Goal: Entertainment & Leisure: Browse casually

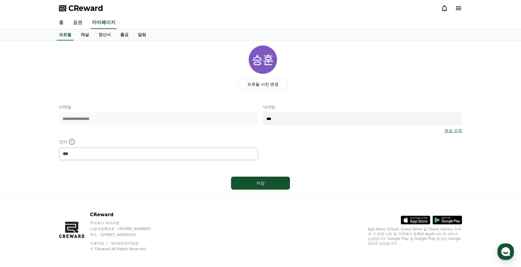
select select "**********"
click at [78, 23] on link "음원" at bounding box center [77, 23] width 19 height 12
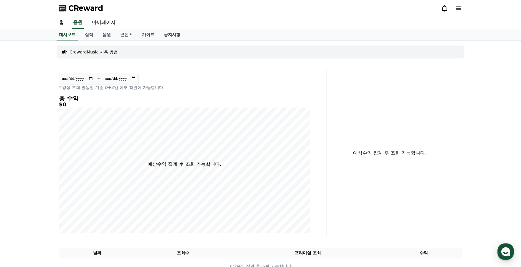
click at [95, 53] on p "CrewardMusic 사용 방법" at bounding box center [94, 52] width 48 height 6
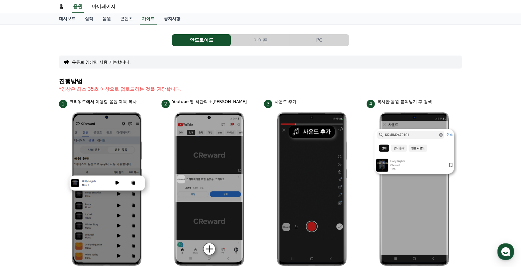
scroll to position [29, 0]
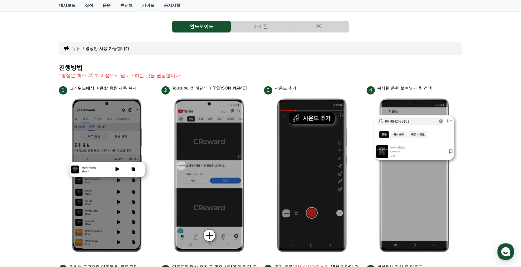
click at [307, 27] on button "PC" at bounding box center [319, 27] width 59 height 12
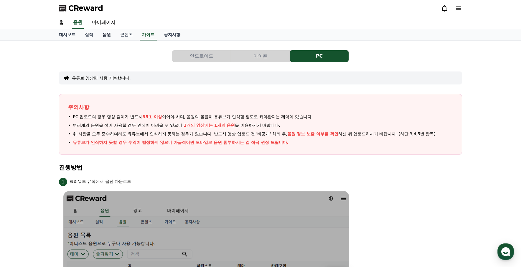
click at [108, 35] on link "음원" at bounding box center [107, 34] width 18 height 11
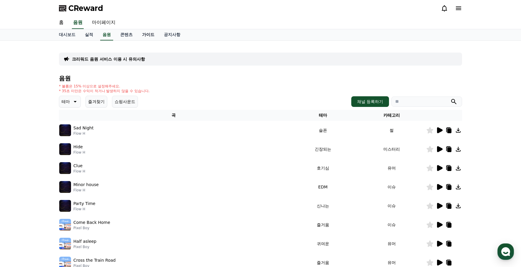
click at [147, 36] on link "가이드" at bounding box center [148, 34] width 22 height 11
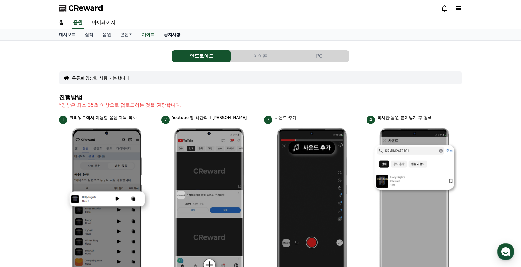
click at [168, 38] on link "공지사항" at bounding box center [172, 34] width 26 height 11
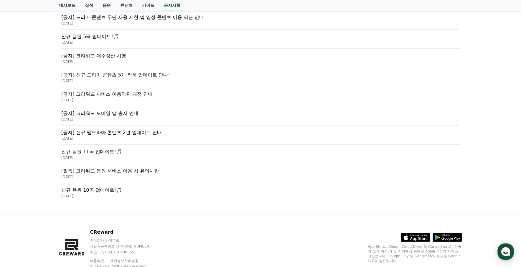
scroll to position [218, 0]
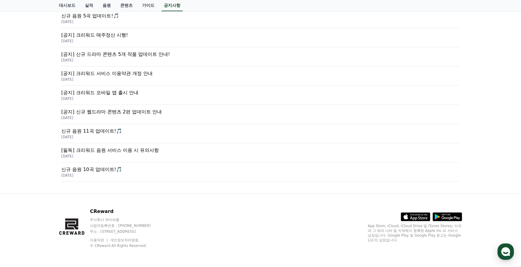
click at [102, 152] on p "[필독] 크리워드 음원 서비스 이용 시 유의사항" at bounding box center [260, 150] width 399 height 7
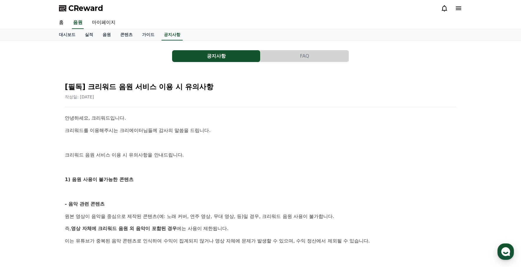
click at [208, 59] on button "공지사항" at bounding box center [216, 56] width 88 height 12
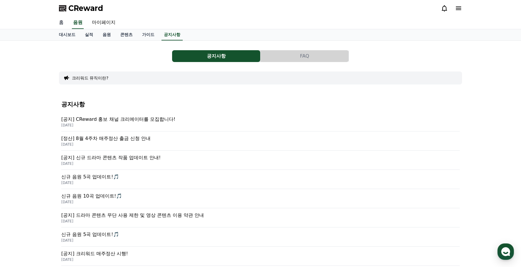
click at [61, 23] on link "홈" at bounding box center [61, 23] width 14 height 12
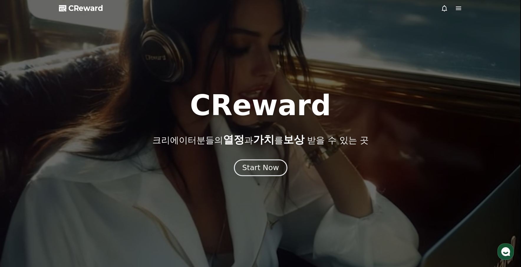
click at [260, 164] on div "Start Now" at bounding box center [260, 167] width 37 height 10
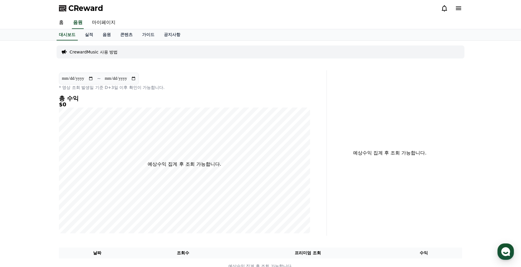
click at [0, 183] on div "**********" at bounding box center [260, 160] width 521 height 238
drag, startPoint x: 16, startPoint y: 54, endPoint x: 35, endPoint y: 39, distance: 24.1
click at [16, 54] on div "**********" at bounding box center [260, 160] width 521 height 238
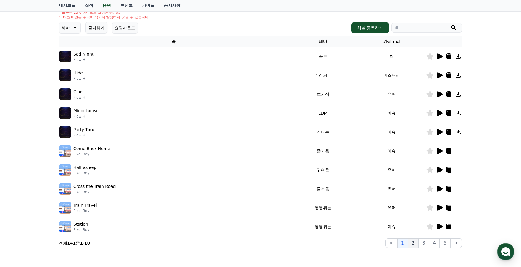
click at [416, 242] on button "2" at bounding box center [413, 242] width 11 height 9
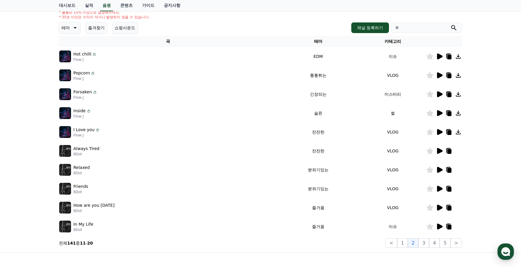
click at [439, 132] on icon at bounding box center [440, 132] width 6 height 6
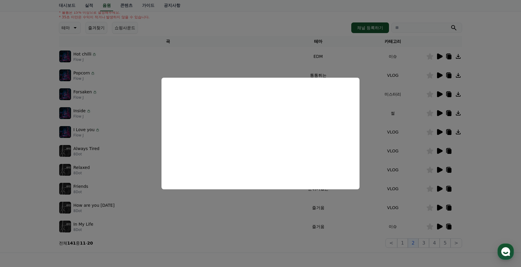
click at [382, 143] on button "close modal" at bounding box center [260, 133] width 521 height 267
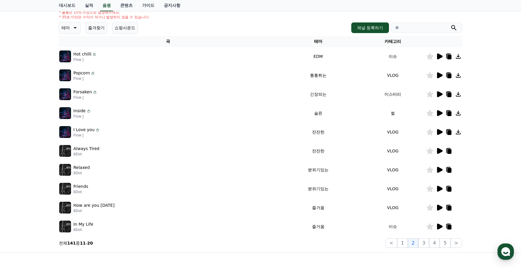
click at [437, 152] on icon at bounding box center [439, 150] width 7 height 7
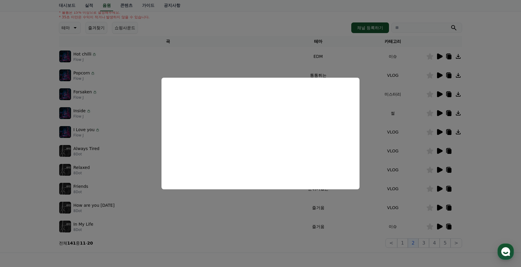
click at [390, 151] on button "close modal" at bounding box center [260, 133] width 521 height 267
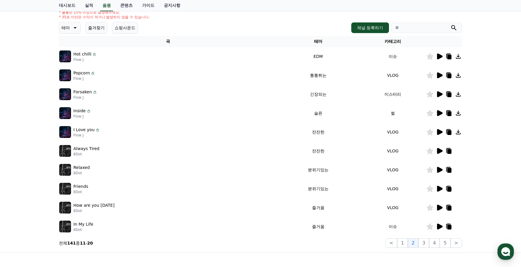
click at [438, 169] on icon at bounding box center [440, 170] width 6 height 6
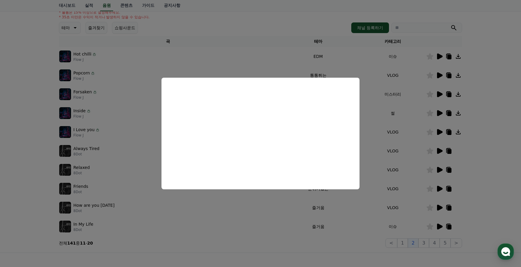
click at [391, 157] on button "close modal" at bounding box center [260, 133] width 521 height 267
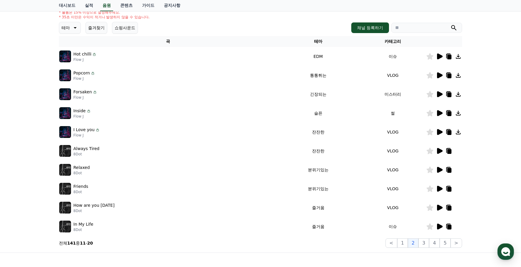
click at [441, 208] on icon at bounding box center [440, 207] width 6 height 6
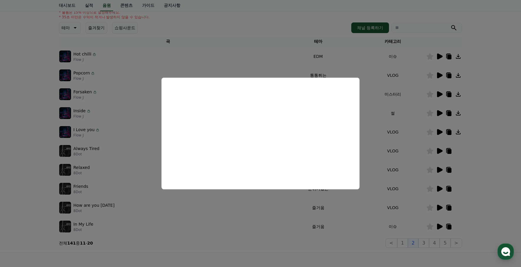
click at [379, 158] on button "close modal" at bounding box center [260, 133] width 521 height 267
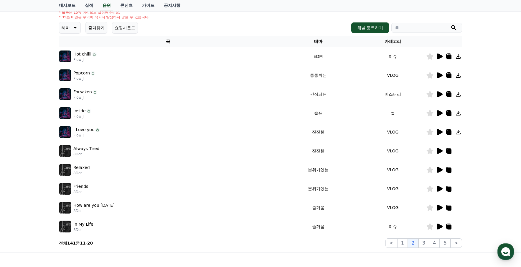
click at [442, 225] on icon at bounding box center [439, 226] width 7 height 7
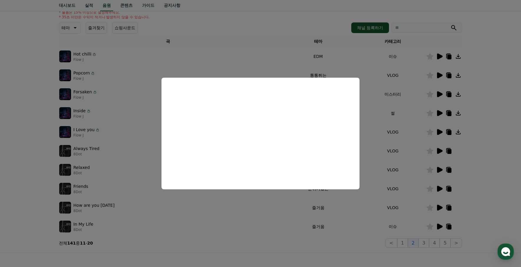
click at [385, 157] on button "close modal" at bounding box center [260, 133] width 521 height 267
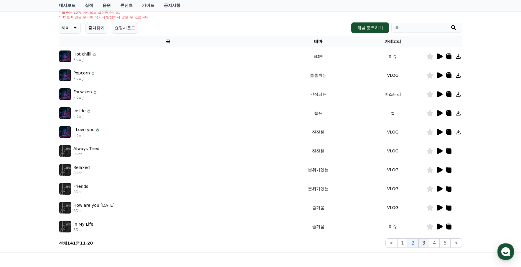
click at [427, 243] on button "3" at bounding box center [424, 242] width 11 height 9
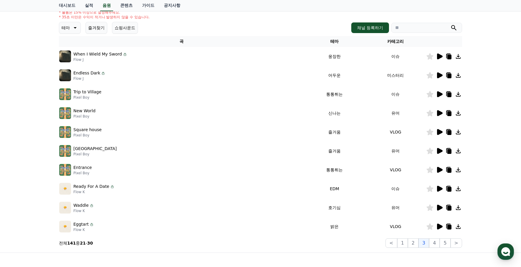
click at [438, 131] on icon at bounding box center [440, 132] width 6 height 6
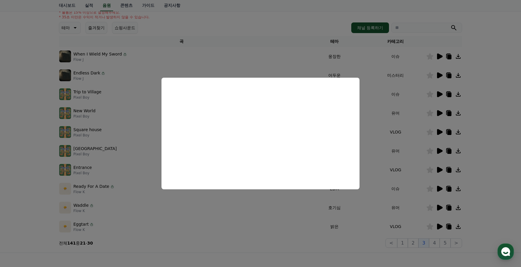
click at [383, 144] on button "close modal" at bounding box center [260, 133] width 521 height 267
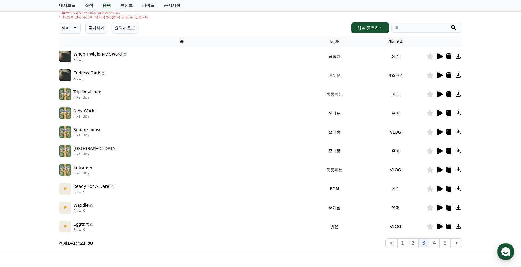
click at [441, 149] on icon at bounding box center [440, 151] width 6 height 6
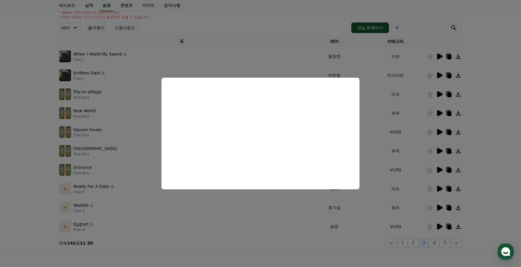
click at [387, 148] on button "close modal" at bounding box center [260, 133] width 521 height 267
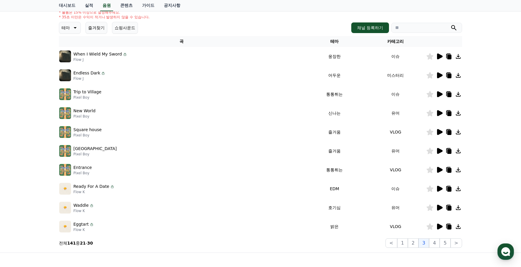
click at [440, 208] on icon at bounding box center [440, 207] width 6 height 6
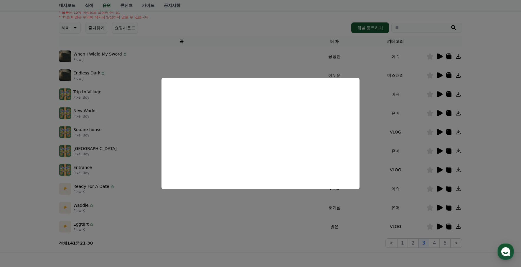
click at [396, 167] on button "close modal" at bounding box center [260, 133] width 521 height 267
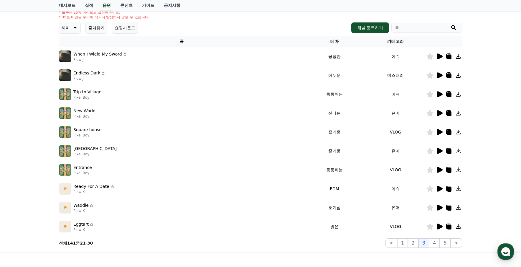
click at [462, 208] on icon at bounding box center [458, 207] width 7 height 7
